Goal: Use online tool/utility

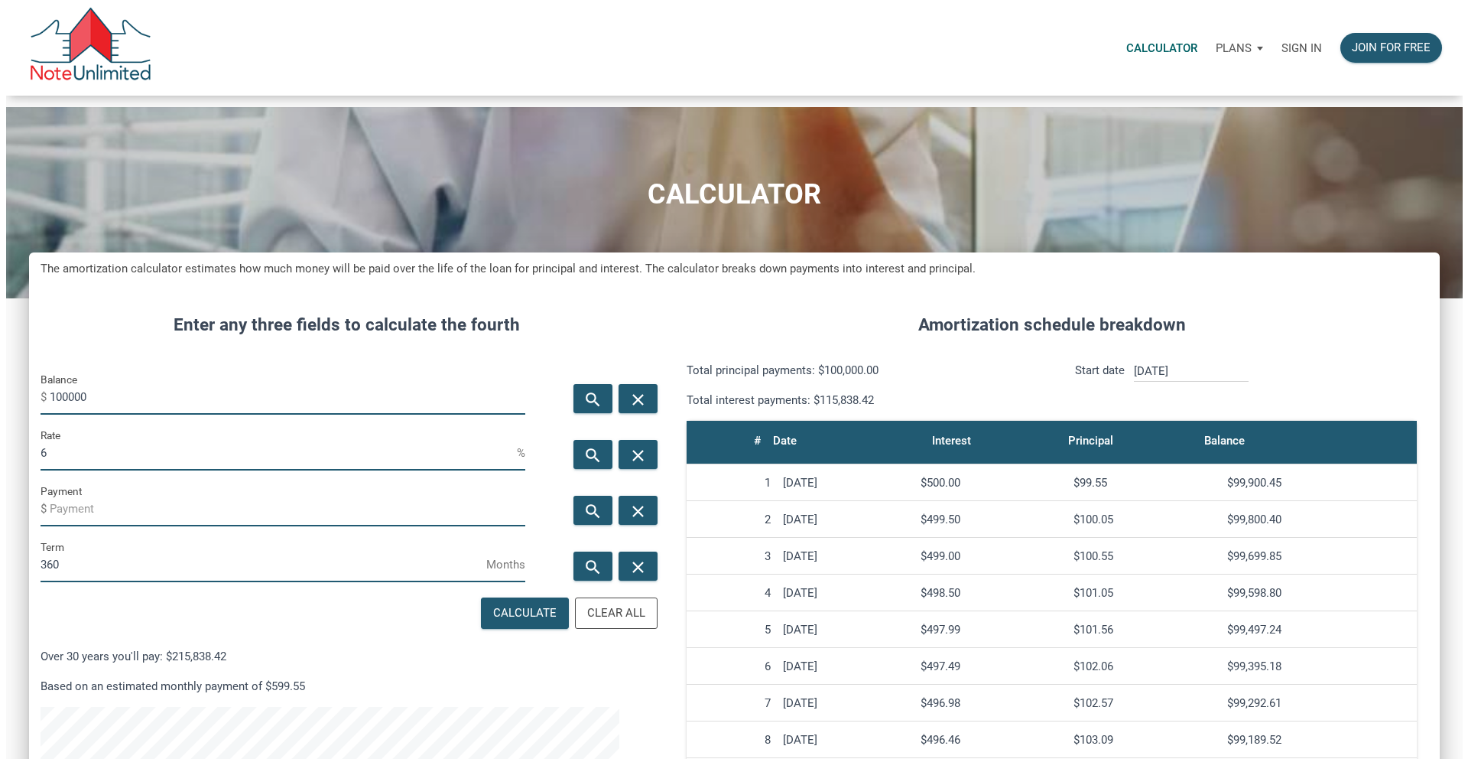
scroll to position [935, 1388]
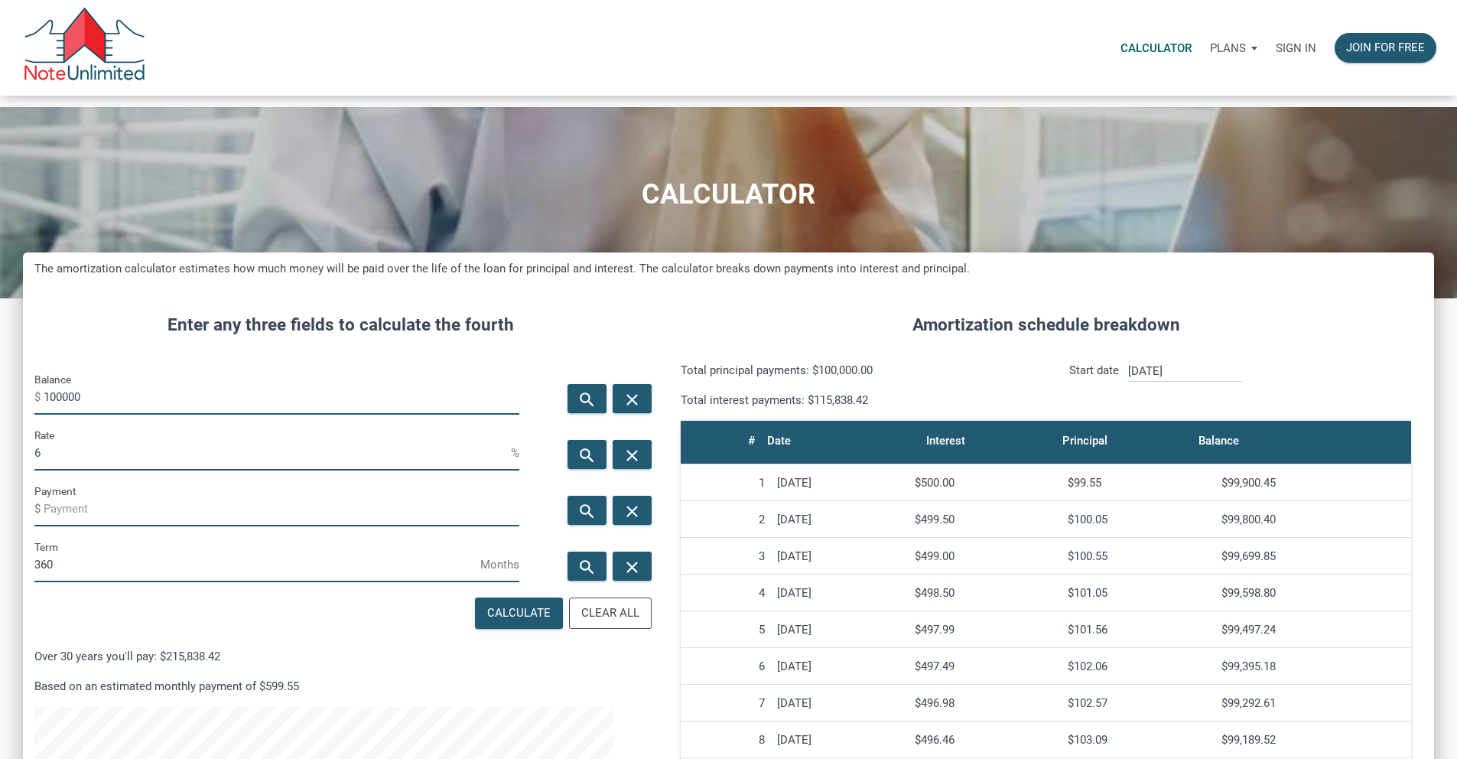
click at [173, 414] on input "100000" at bounding box center [282, 397] width 476 height 34
type input "2236000"
click at [111, 470] on input "6" at bounding box center [272, 453] width 476 height 34
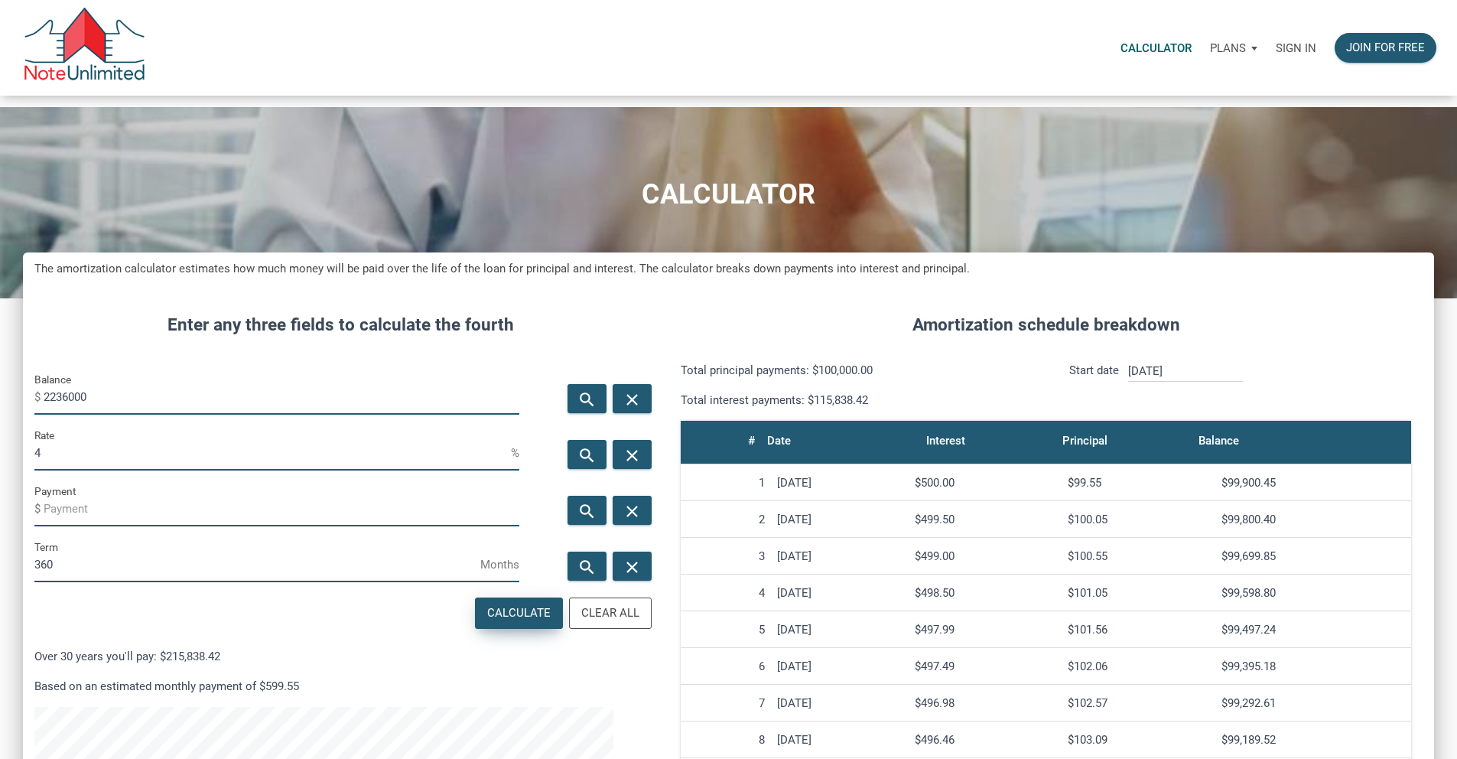
type input "4"
click at [487, 622] on div "Calculate" at bounding box center [518, 613] width 63 height 18
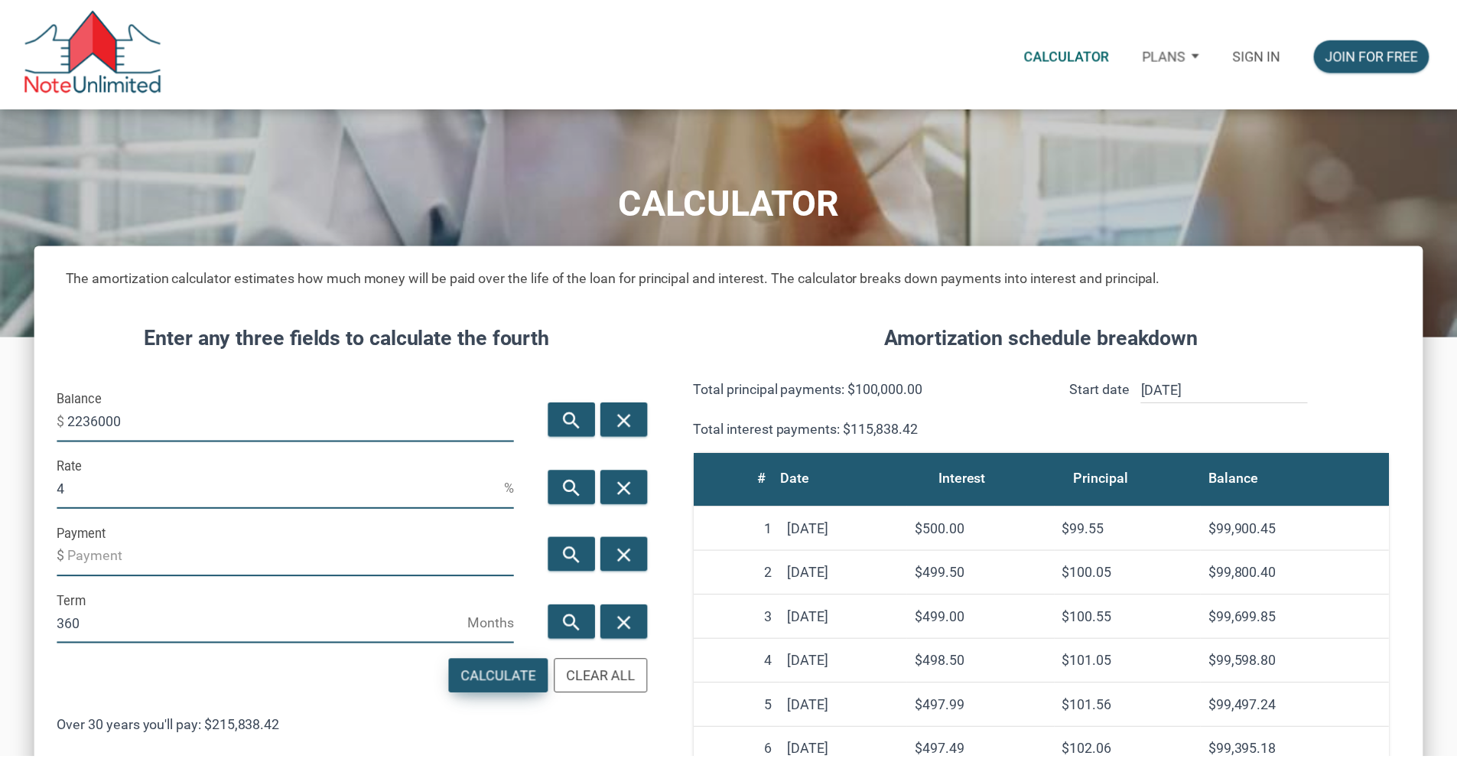
scroll to position [935, 1399]
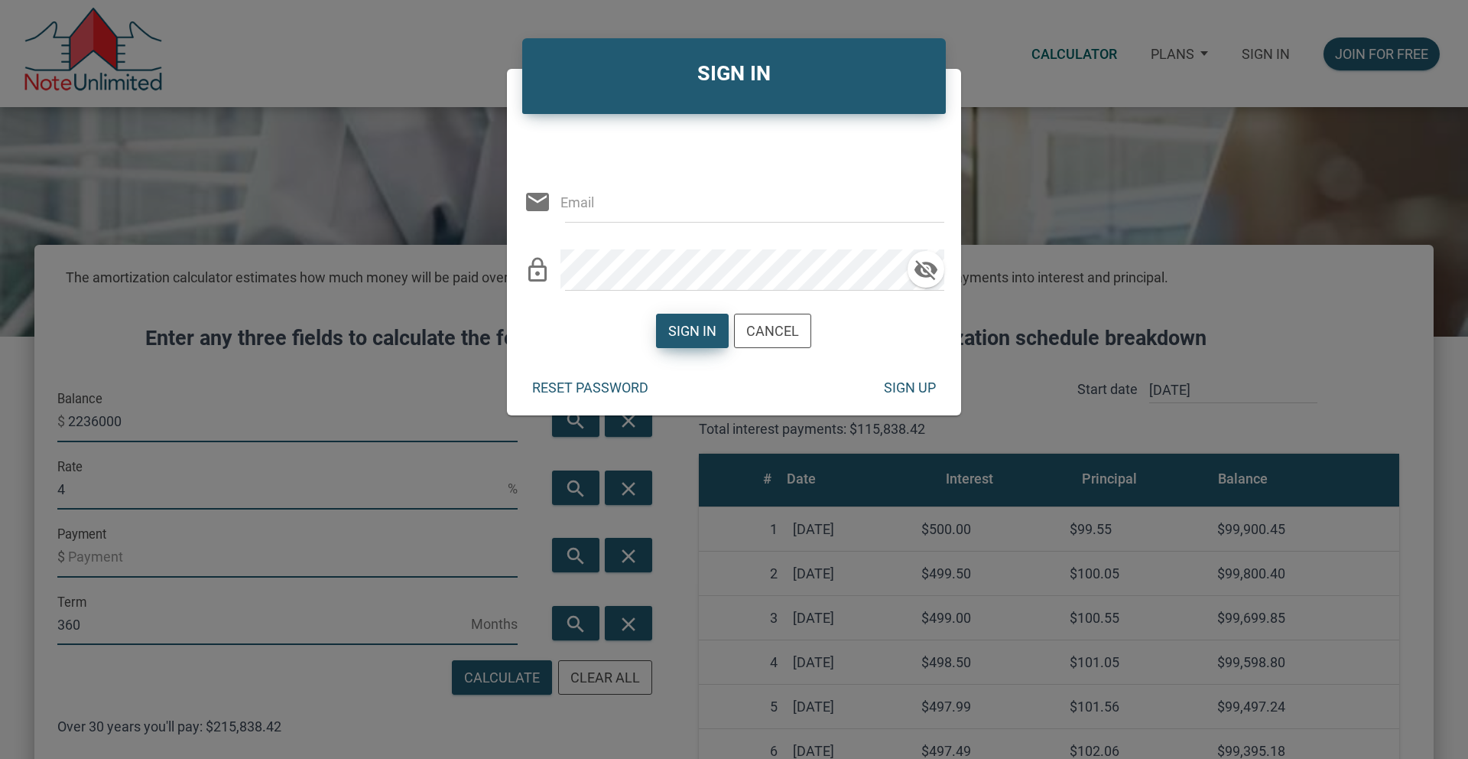
type input "[EMAIL_ADDRESS][DOMAIN_NAME]"
click at [701, 333] on div "Sign in" at bounding box center [692, 330] width 48 height 21
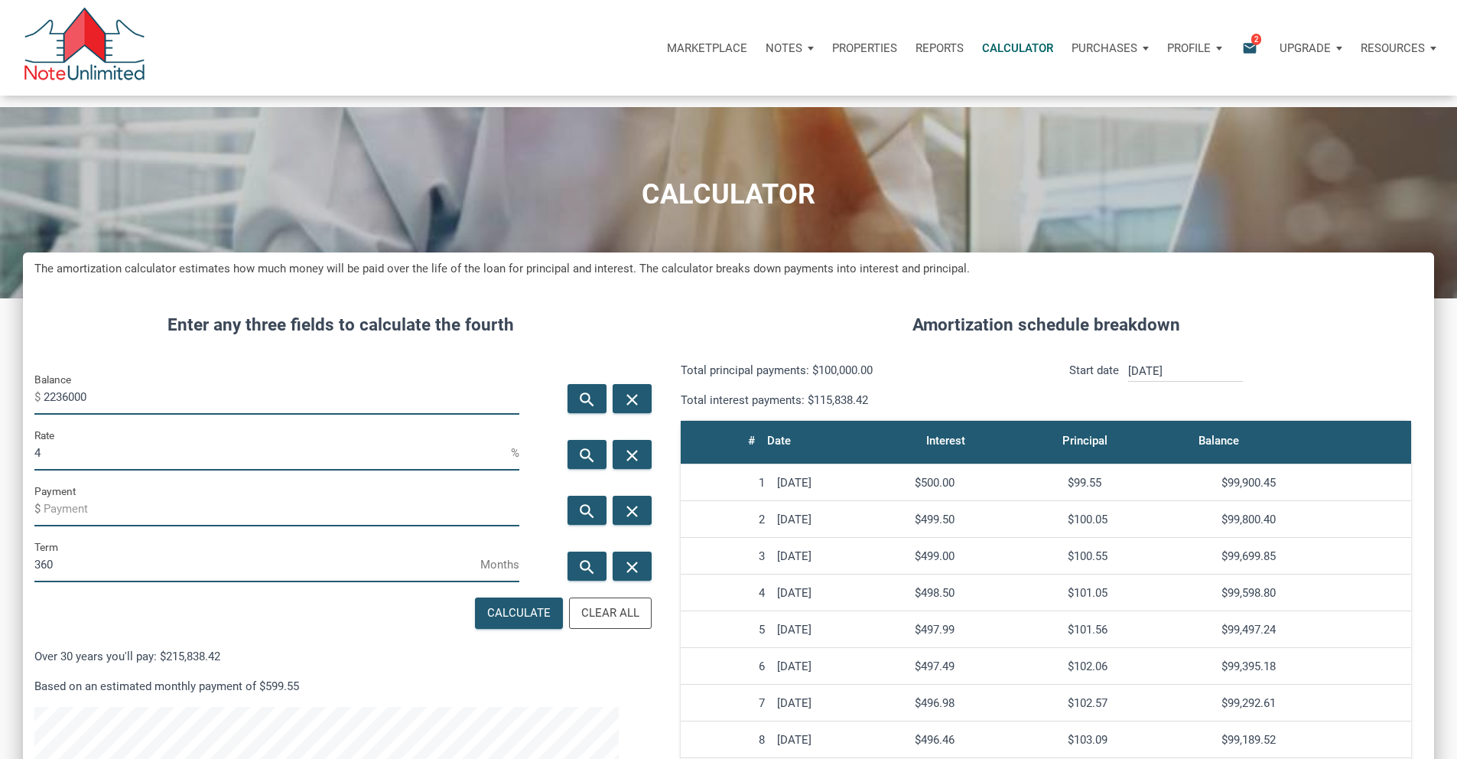
scroll to position [763683, 763230]
click at [493, 622] on div "Calculate" at bounding box center [518, 613] width 63 height 18
type input "-10675.01"
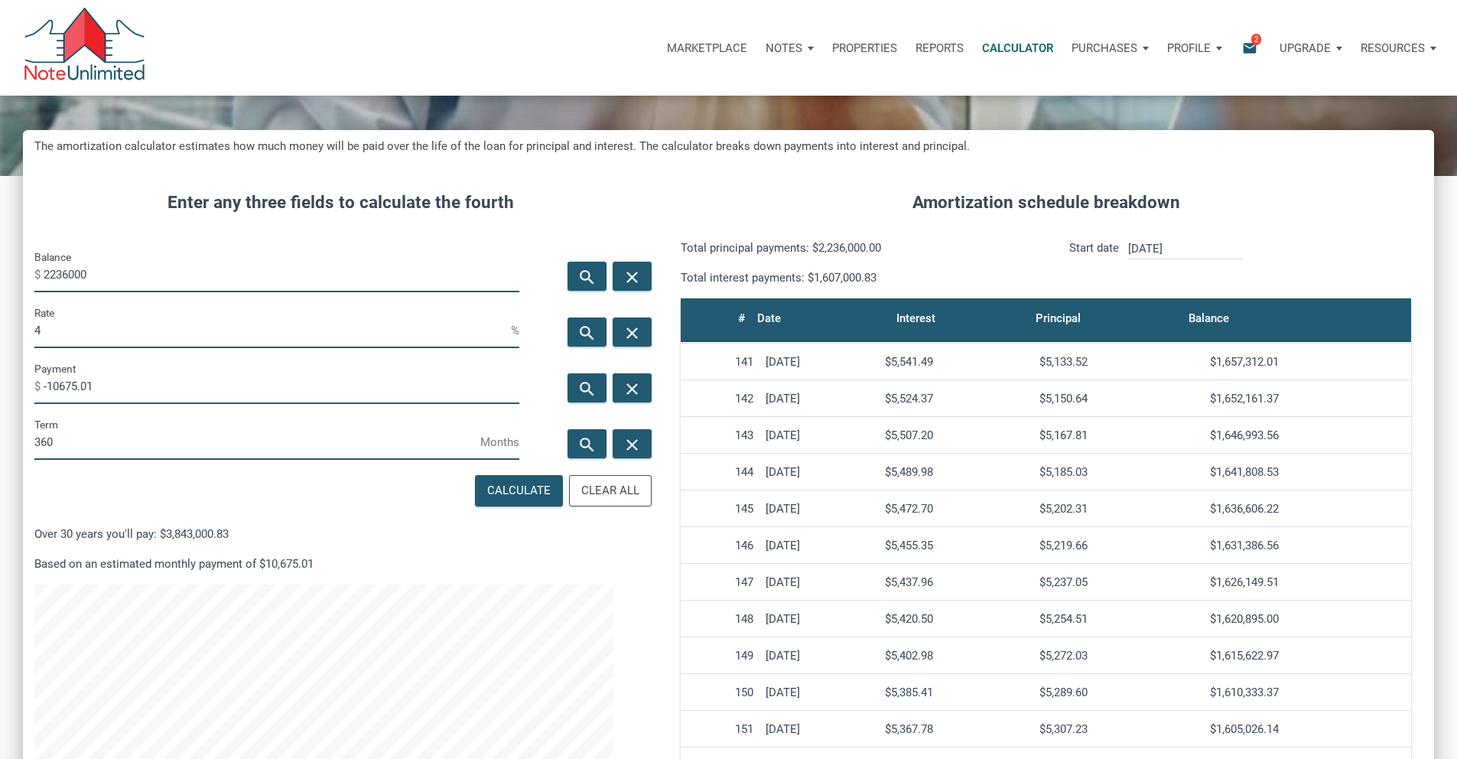
scroll to position [5137, 0]
